Goal: Register for event/course

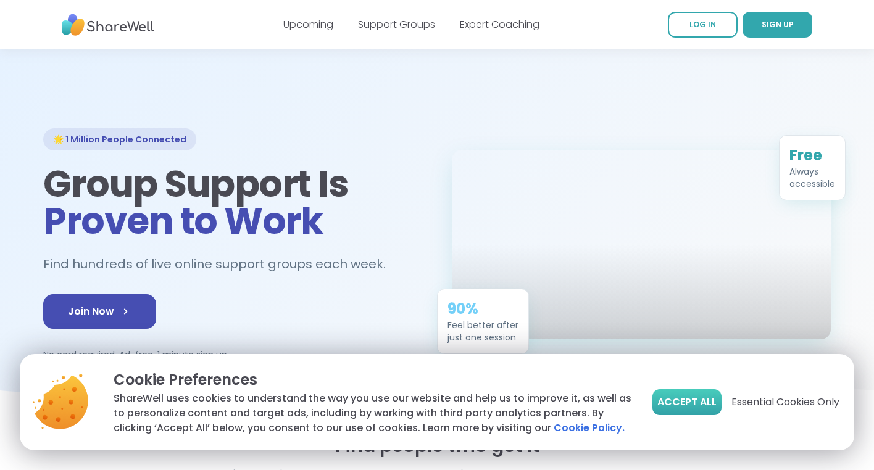
click at [691, 404] on span "Accept All" at bounding box center [686, 402] width 59 height 15
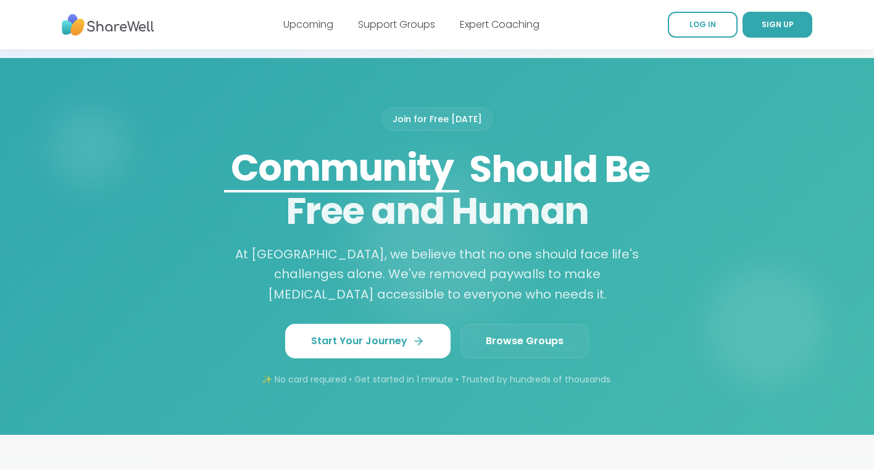
scroll to position [970, 0]
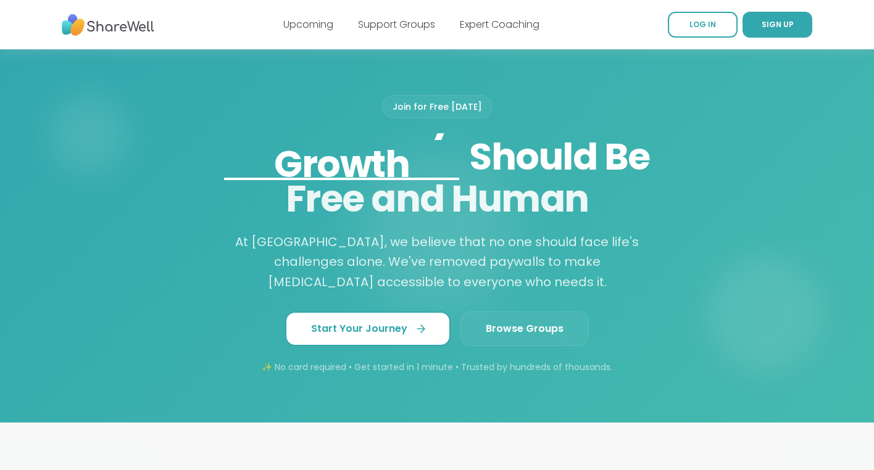
click at [372, 325] on span "Start Your Journey" at bounding box center [368, 329] width 114 height 15
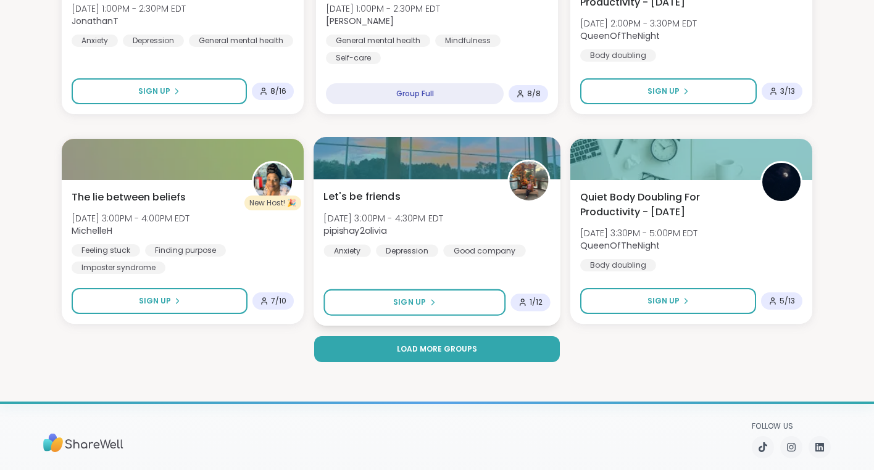
scroll to position [2400, 0]
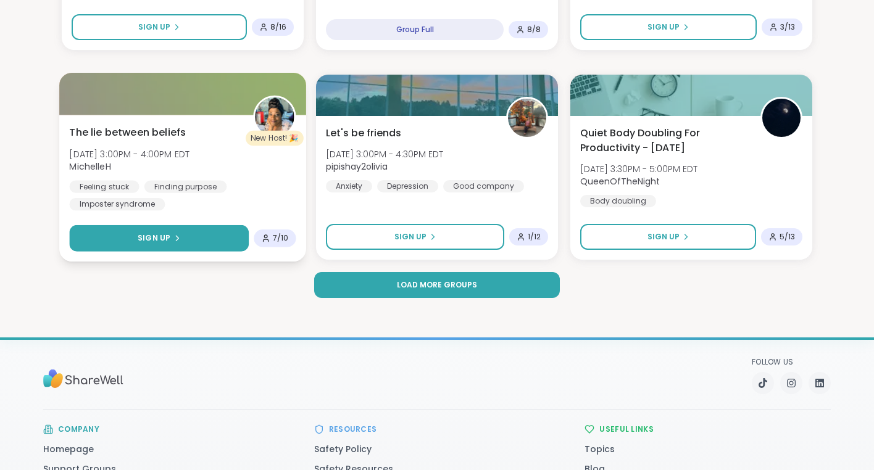
click at [157, 238] on span "Sign Up" at bounding box center [154, 238] width 33 height 11
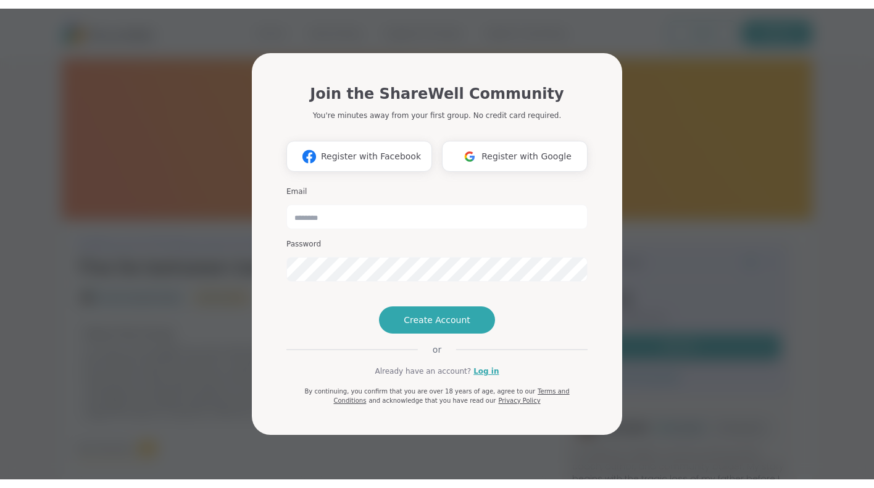
scroll to position [4, 0]
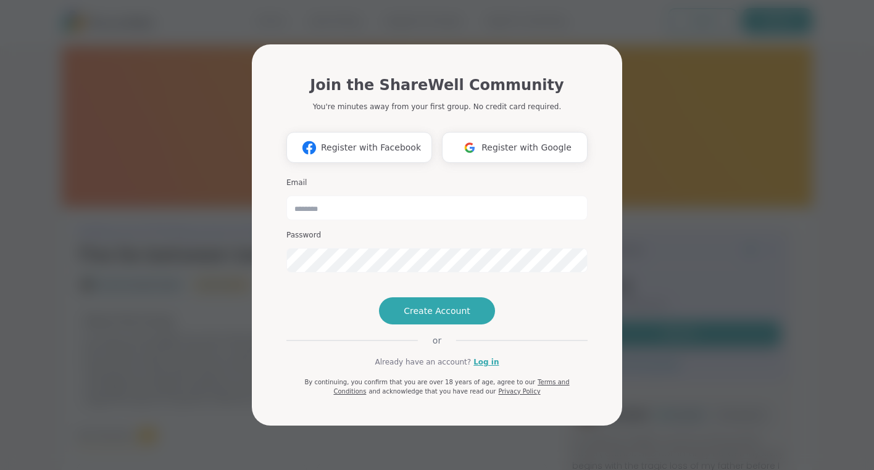
click at [157, 231] on div "Join the ShareWell Community You're minutes away from your first group. No cred…" at bounding box center [436, 235] width 859 height 470
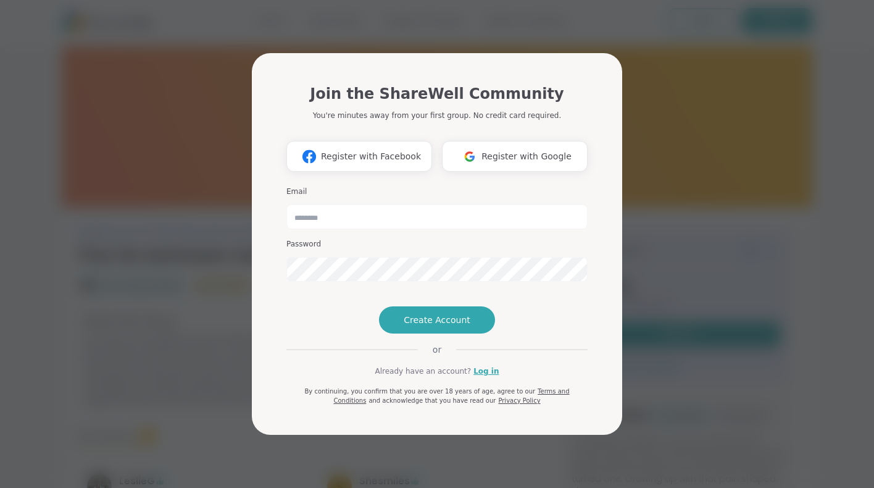
click at [305, 186] on div "Email" at bounding box center [436, 207] width 301 height 43
click at [202, 187] on div "Join the ShareWell Community You're minutes away from your first group. No cred…" at bounding box center [436, 244] width 859 height 488
